Goal: Transaction & Acquisition: Subscribe to service/newsletter

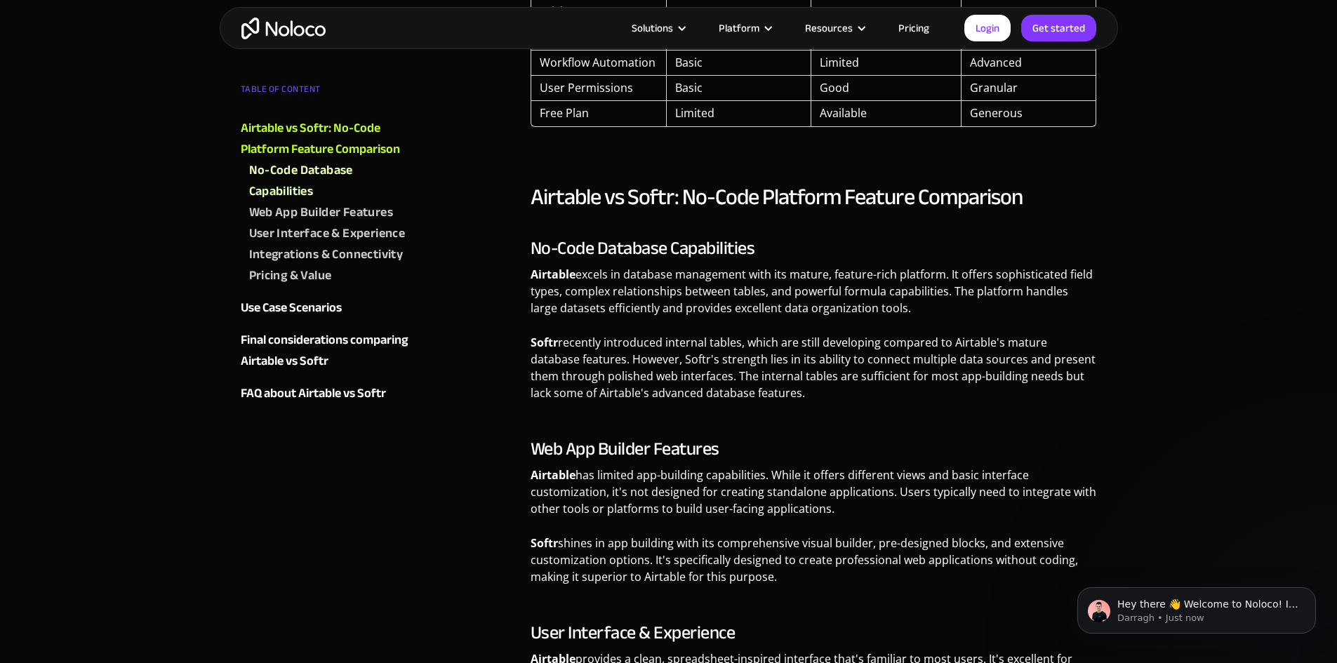
scroll to position [912, 0]
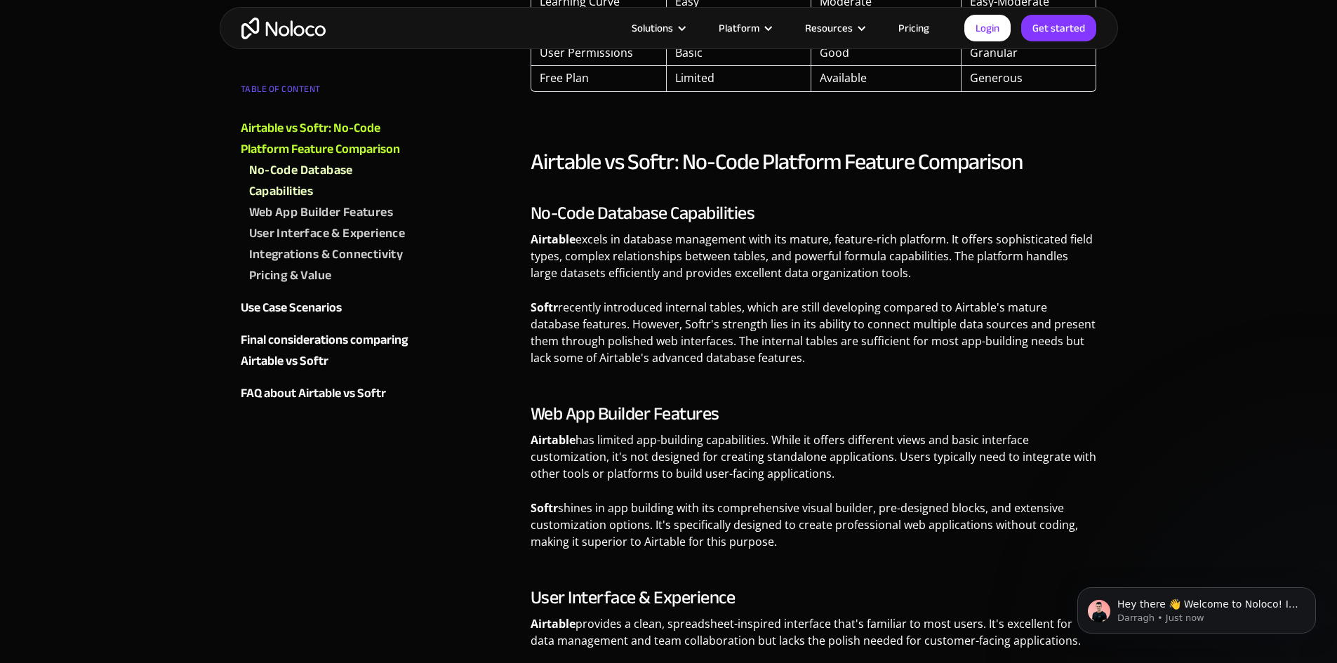
click at [316, 27] on img "home" at bounding box center [283, 29] width 84 height 22
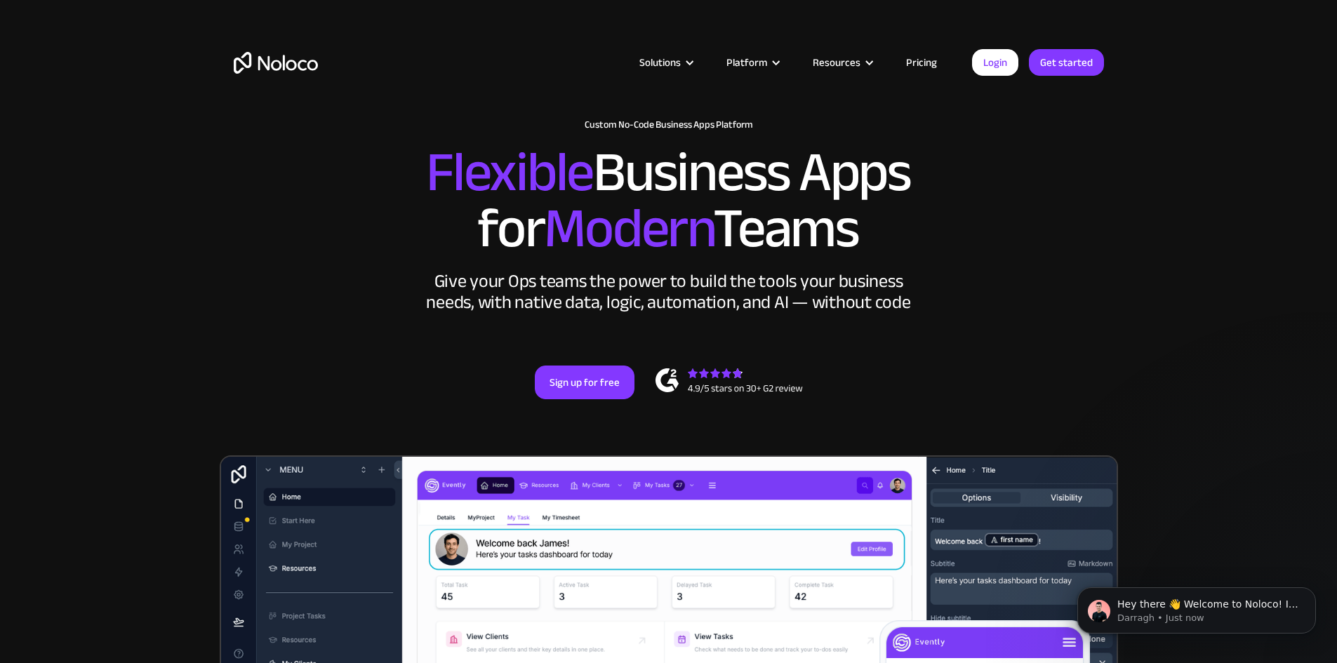
click at [925, 58] on link "Pricing" at bounding box center [921, 62] width 66 height 18
